Goal: Task Accomplishment & Management: Manage account settings

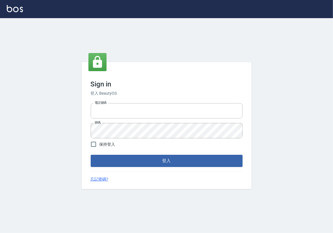
type input "0913439693"
click at [176, 167] on div "Sign in 登入 BeautyOS 電話號碼 [PHONE_NUMBER] 電話號碼 密碼 密碼 保持登入 登入 忘記密碼?" at bounding box center [167, 125] width 170 height 127
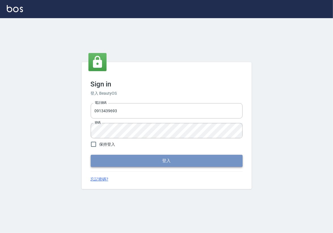
click at [177, 163] on button "登入" at bounding box center [167, 161] width 152 height 12
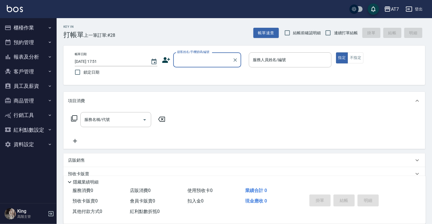
click at [43, 87] on button "員工及薪資" at bounding box center [28, 86] width 52 height 15
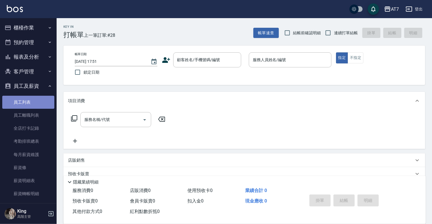
click at [32, 105] on link "員工列表" at bounding box center [28, 102] width 52 height 13
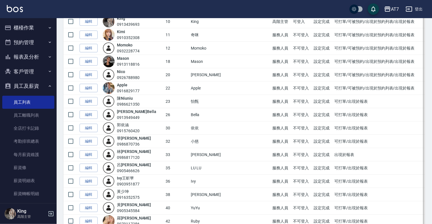
scroll to position [227, 0]
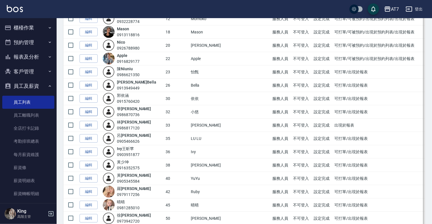
click at [87, 111] on link "編輯" at bounding box center [89, 112] width 18 height 9
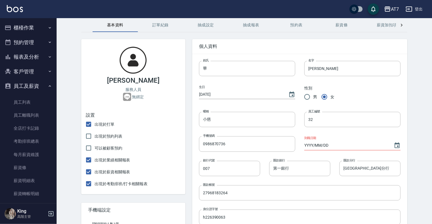
scroll to position [57, 0]
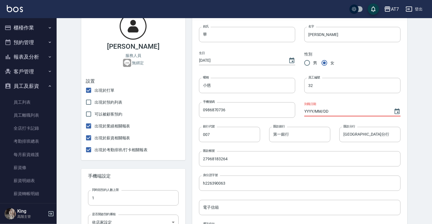
click at [332, 113] on input "YYYY/MM/DD" at bounding box center [346, 111] width 84 height 9
click at [332, 110] on icon "Choose date" at bounding box center [397, 111] width 5 height 6
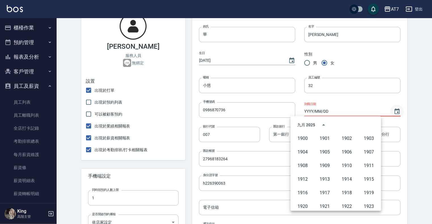
scroll to position [389, 0]
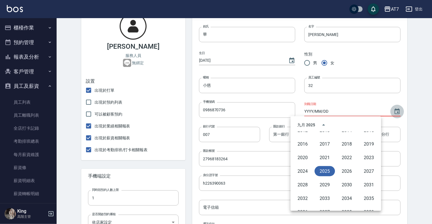
click at [332, 110] on icon "Choose date" at bounding box center [397, 111] width 5 height 6
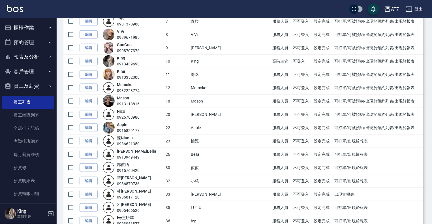
scroll to position [170, 0]
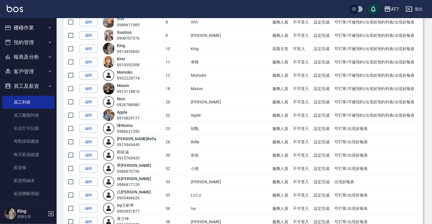
click at [90, 154] on link "編輯" at bounding box center [89, 155] width 18 height 9
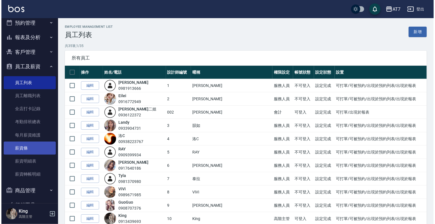
scroll to position [28, 0]
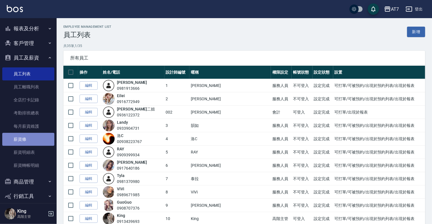
click at [43, 141] on link "薪資條" at bounding box center [28, 139] width 52 height 13
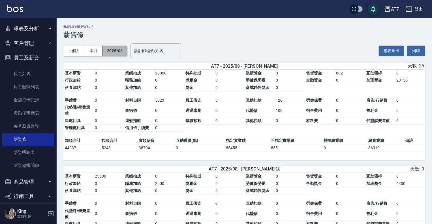
click at [116, 47] on button "2025/08" at bounding box center [115, 51] width 25 height 10
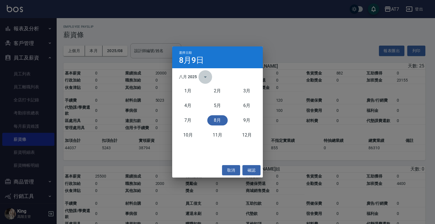
click at [204, 74] on icon "calendar view is open, switch to year view" at bounding box center [205, 77] width 7 height 7
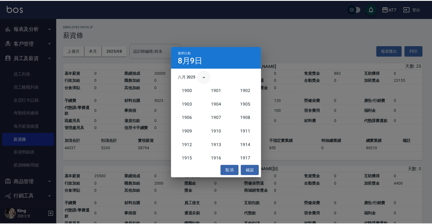
scroll to position [524, 0]
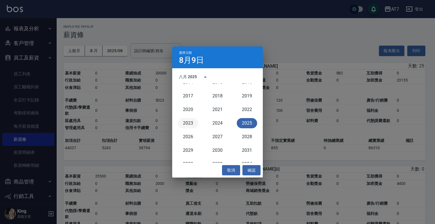
click at [191, 123] on button "2023" at bounding box center [188, 123] width 20 height 10
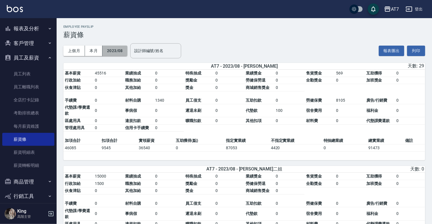
click at [121, 51] on button "2023/08" at bounding box center [115, 51] width 25 height 10
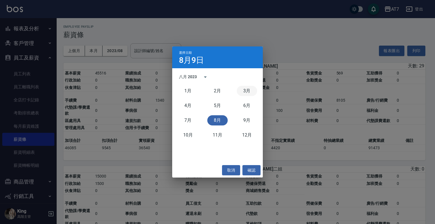
click at [246, 93] on button "3月" at bounding box center [247, 91] width 20 height 10
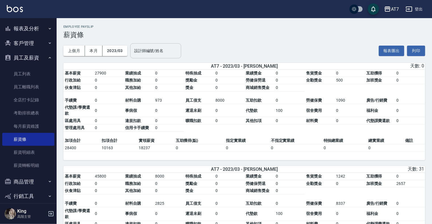
click at [161, 49] on div "設計師編號/姓名 設計師編號/姓名" at bounding box center [155, 50] width 51 height 15
type input "3"
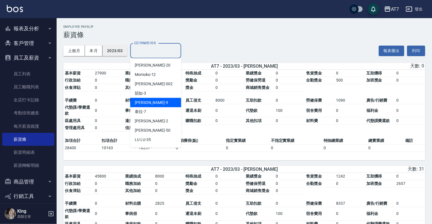
click at [115, 50] on button "2023/03" at bounding box center [115, 51] width 25 height 10
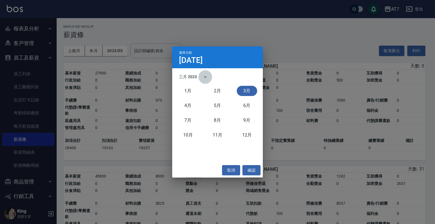
click at [201, 74] on button "calendar view is open, switch to year view" at bounding box center [206, 77] width 14 height 14
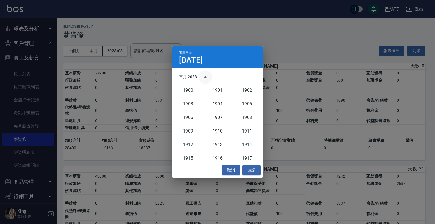
scroll to position [524, 0]
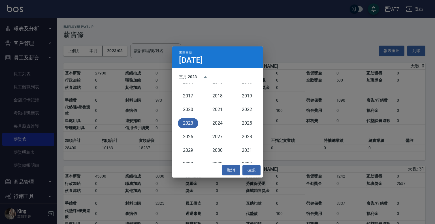
click at [193, 123] on button "2023" at bounding box center [188, 123] width 20 height 10
click at [247, 32] on div "選擇日期 [DATE] 三月 2023 1900 1901 1902 1903 1904 1905 1906 1907 1908 1909 1910 1911…" at bounding box center [217, 112] width 435 height 224
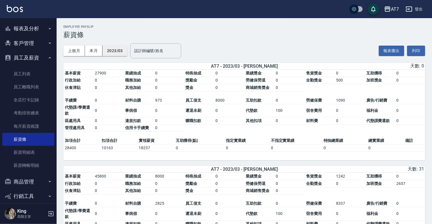
click at [120, 50] on button "2023/03" at bounding box center [115, 51] width 25 height 10
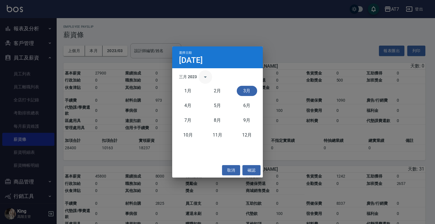
click at [199, 75] on button "calendar view is open, switch to year view" at bounding box center [206, 77] width 14 height 14
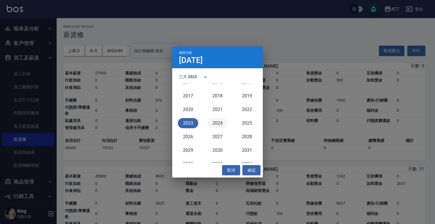
click at [218, 122] on button "2024" at bounding box center [217, 123] width 20 height 10
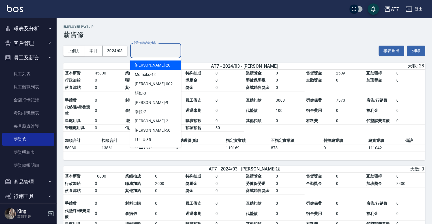
click at [140, 50] on input "設計師編號/姓名" at bounding box center [156, 51] width 46 height 10
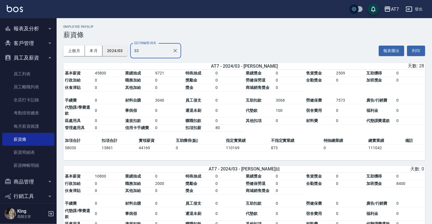
click at [116, 51] on button "2024/03" at bounding box center [115, 51] width 25 height 10
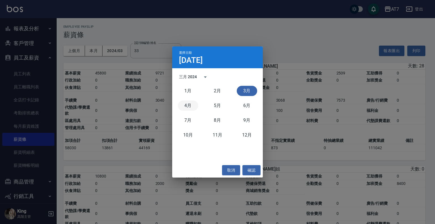
click at [193, 105] on button "4月" at bounding box center [188, 106] width 20 height 10
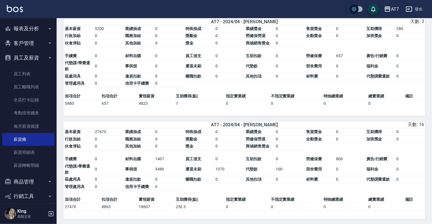
scroll to position [1727, 0]
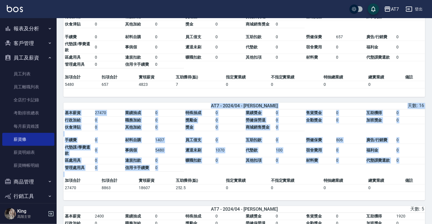
drag, startPoint x: 70, startPoint y: 101, endPoint x: 400, endPoint y: 189, distance: 342.0
click at [332, 189] on div "AT7 - 2024/04 - [PERSON_NAME] 天數: 16 基本薪資 27470 業績抽成 0 特殊抽成 0 業績獎金 0 售貨獎金 0 互助獲…" at bounding box center [244, 152] width 362 height 98
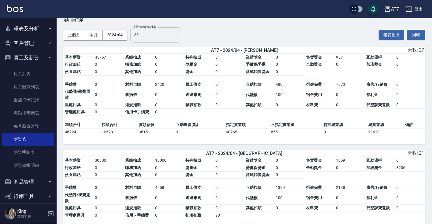
scroll to position [0, 0]
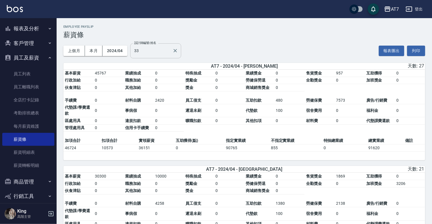
click at [153, 51] on input "33" at bounding box center [151, 51] width 37 height 10
type input "3"
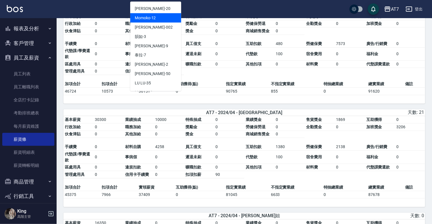
click at [165, 19] on div "Momoko -12" at bounding box center [155, 17] width 51 height 9
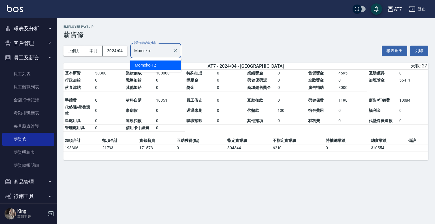
type input "Momoko"
click at [175, 49] on icon "Clear" at bounding box center [175, 51] width 6 height 6
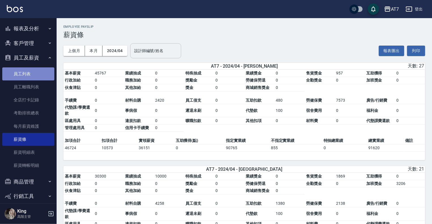
click at [37, 74] on link "員工列表" at bounding box center [28, 73] width 52 height 13
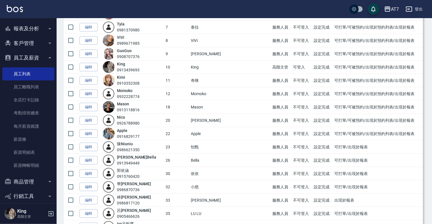
scroll to position [198, 0]
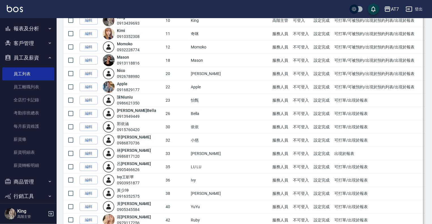
click at [85, 153] on link "編輯" at bounding box center [89, 153] width 18 height 9
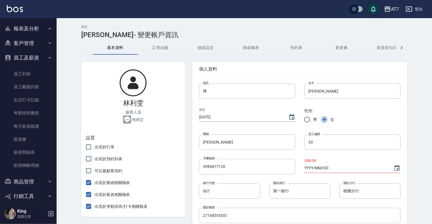
click at [88, 160] on input "出現於預約列表" at bounding box center [89, 159] width 12 height 12
checkbox input "true"
click at [88, 172] on input "可以被顧客預約" at bounding box center [89, 171] width 12 height 12
checkbox input "true"
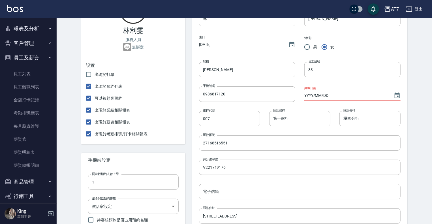
scroll to position [85, 0]
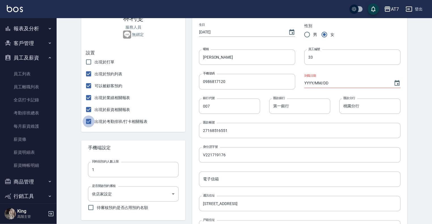
click at [87, 123] on input "出現於考勤排班/打卡相關報表" at bounding box center [89, 122] width 12 height 12
checkbox input "false"
click at [91, 110] on input "出現於薪資相關報表" at bounding box center [89, 110] width 12 height 12
checkbox input "false"
click at [88, 97] on input "出現於業績相關報表" at bounding box center [89, 98] width 12 height 12
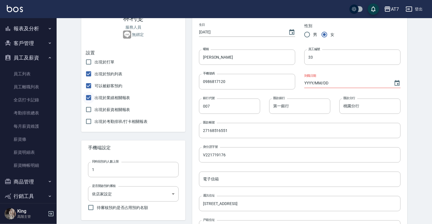
checkbox input "false"
click at [88, 85] on input "可以被顧客預約" at bounding box center [89, 86] width 12 height 12
checkbox input "false"
click at [88, 76] on input "出現於預約列表" at bounding box center [89, 74] width 12 height 12
checkbox input "false"
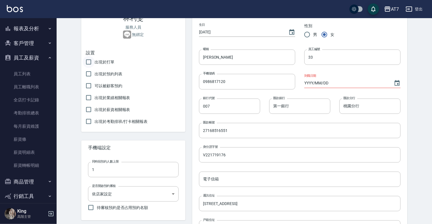
click at [88, 61] on input "出現於打單" at bounding box center [89, 62] width 12 height 12
checkbox input "true"
click at [88, 76] on input "出現於預約列表" at bounding box center [89, 74] width 12 height 12
checkbox input "true"
drag, startPoint x: 89, startPoint y: 87, endPoint x: 89, endPoint y: 96, distance: 9.1
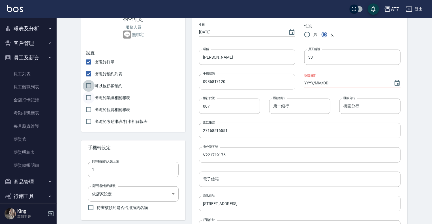
click at [89, 87] on input "可以被顧客預約" at bounding box center [89, 86] width 12 height 12
checkbox input "true"
click at [89, 98] on input "出現於業績相關報表" at bounding box center [89, 98] width 12 height 12
checkbox input "true"
click at [89, 111] on input "出現於薪資相關報表" at bounding box center [89, 110] width 12 height 12
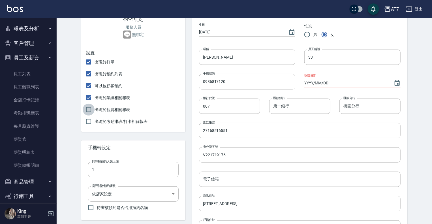
checkbox input "true"
click at [89, 125] on input "出現於考勤排班/打卡相關報表" at bounding box center [89, 122] width 12 height 12
checkbox input "true"
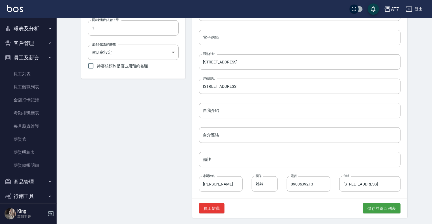
scroll to position [227, 0]
click at [332, 208] on button "儲存並返回列表" at bounding box center [382, 208] width 38 height 10
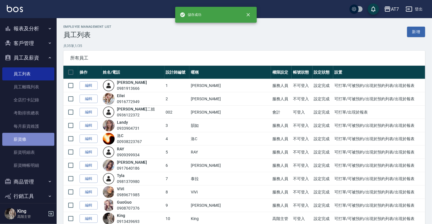
click at [33, 143] on link "薪資條" at bounding box center [28, 139] width 52 height 13
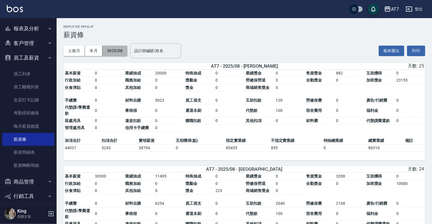
click at [114, 54] on button "2025/08" at bounding box center [115, 51] width 25 height 10
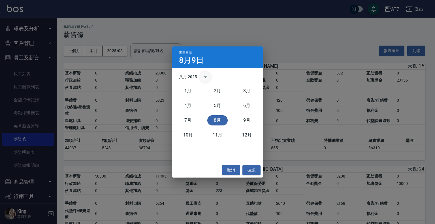
click at [202, 75] on icon "calendar view is open, switch to year view" at bounding box center [205, 77] width 7 height 7
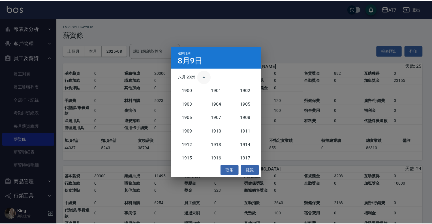
scroll to position [524, 0]
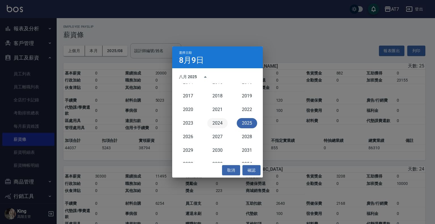
click at [216, 121] on button "2024" at bounding box center [217, 123] width 20 height 10
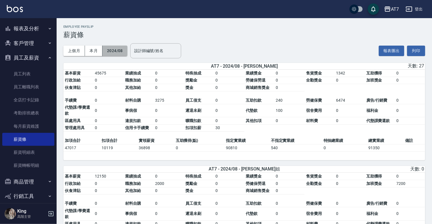
click at [122, 52] on button "2024/08" at bounding box center [115, 51] width 25 height 10
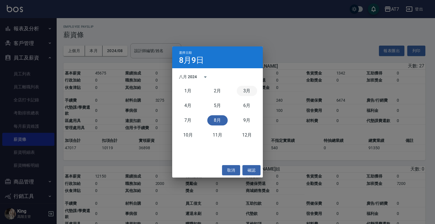
click at [246, 90] on button "3月" at bounding box center [247, 91] width 20 height 10
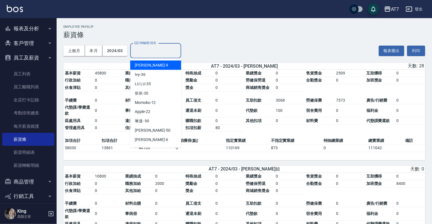
click at [157, 50] on input "設計師編號/姓名" at bounding box center [156, 51] width 46 height 10
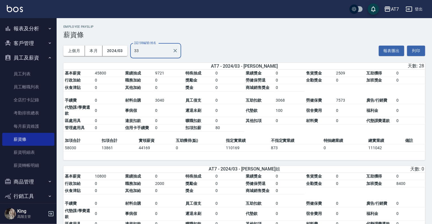
type input "3"
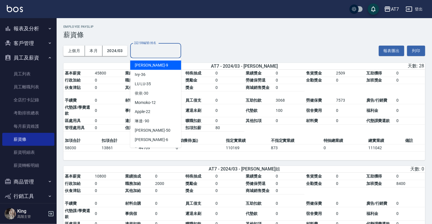
click at [332, 50] on div "上個月 本月 2024/03 設計師編號/姓名 設計師編號/姓名 報表匯出 列印" at bounding box center [244, 51] width 362 height 24
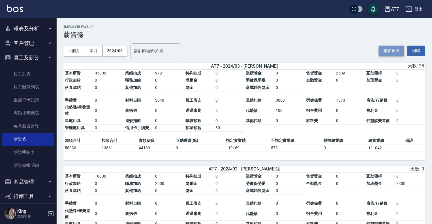
click at [332, 52] on button "報表匯出" at bounding box center [391, 51] width 25 height 10
click at [123, 52] on button "2024/03" at bounding box center [115, 51] width 25 height 10
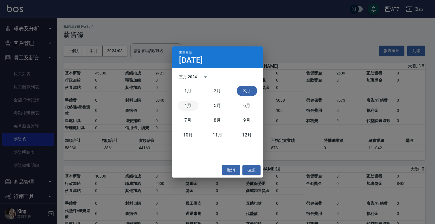
click at [189, 107] on button "4月" at bounding box center [188, 106] width 20 height 10
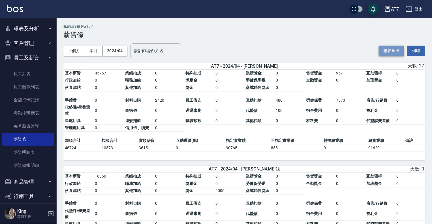
click at [332, 53] on button "報表匯出" at bounding box center [391, 51] width 25 height 10
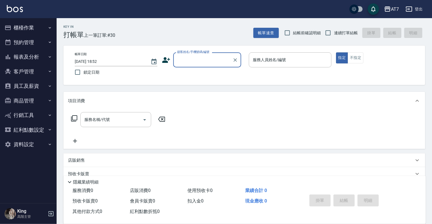
click at [41, 90] on button "員工及薪資" at bounding box center [28, 86] width 52 height 15
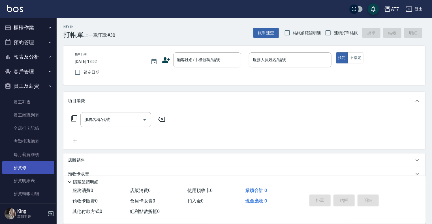
click at [23, 170] on link "薪資條" at bounding box center [28, 167] width 52 height 13
